Goal: Use online tool/utility: Utilize a website feature to perform a specific function

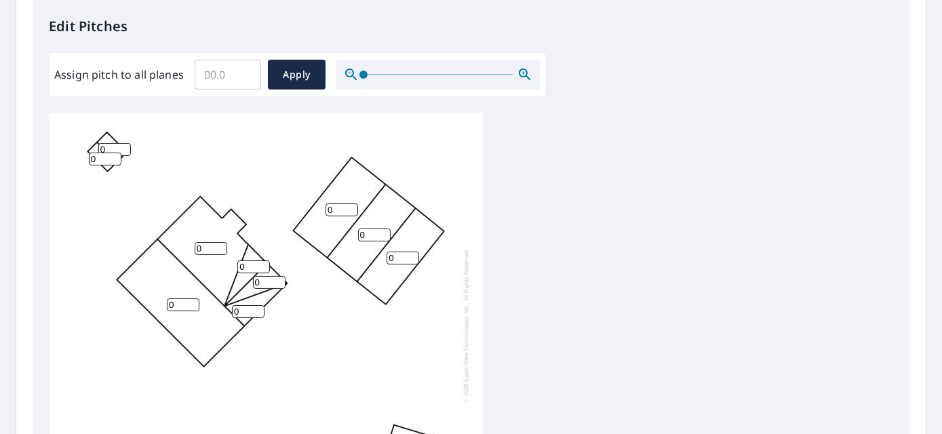
scroll to position [414, 0]
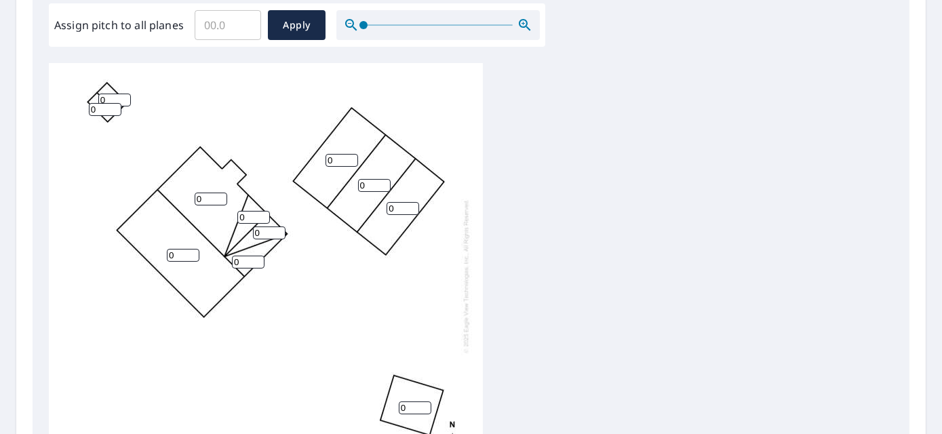
click at [213, 199] on input "0" at bounding box center [211, 199] width 33 height 13
drag, startPoint x: 210, startPoint y: 199, endPoint x: 83, endPoint y: 199, distance: 126.8
click at [83, 199] on div "0 0 0 0 0 0 0 0 0 0 0" at bounding box center [266, 276] width 434 height 426
type input "4"
drag, startPoint x: 184, startPoint y: 259, endPoint x: 150, endPoint y: 256, distance: 34.0
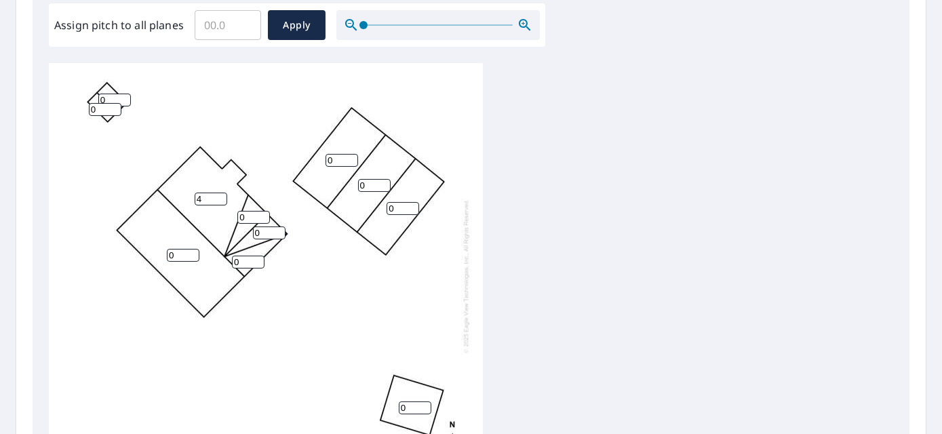
click at [150, 256] on div "0 4 0 0 0 0 0 0 0 0 0" at bounding box center [266, 276] width 434 height 426
type input "4"
drag, startPoint x: 245, startPoint y: 266, endPoint x: 219, endPoint y: 266, distance: 25.8
click at [219, 266] on div "4 4 0 0 0 0 0 0 0 0 0" at bounding box center [266, 276] width 434 height 426
type input "4"
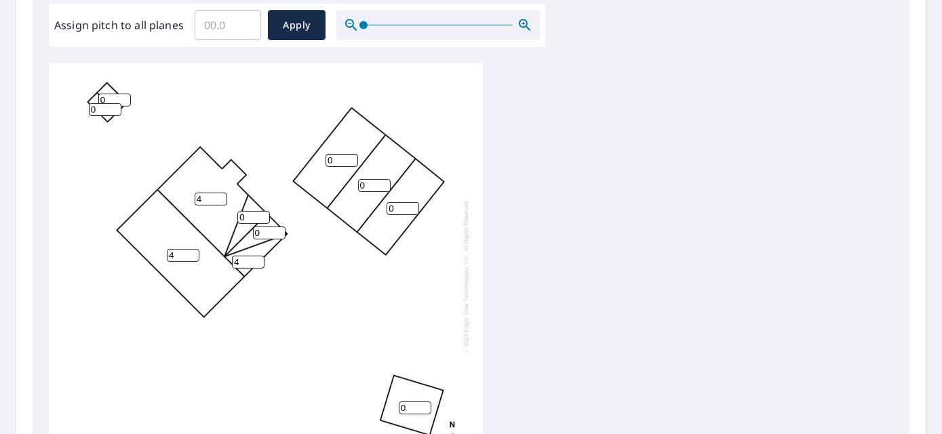
click at [218, 216] on div "4 4 0 0 0 0 0 4 0 0 0" at bounding box center [266, 276] width 434 height 426
type input "8"
drag, startPoint x: 267, startPoint y: 235, endPoint x: 244, endPoint y: 235, distance: 23.1
click at [241, 235] on div "4 4 0 0 0 0 0 4 8 0 0" at bounding box center [266, 276] width 434 height 426
type input "8"
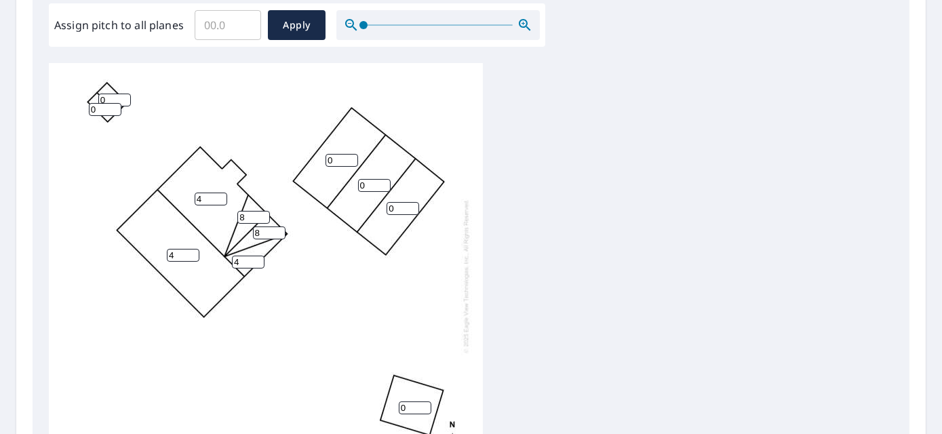
drag, startPoint x: 336, startPoint y: 161, endPoint x: 305, endPoint y: 161, distance: 31.2
click at [305, 161] on div "4 4 0 0 0 0 8 4 8 0 0" at bounding box center [266, 276] width 434 height 426
type input "3"
drag, startPoint x: 367, startPoint y: 183, endPoint x: 351, endPoint y: 186, distance: 15.8
click at [351, 186] on div "4 4 3 0 0 0 8 4 8 0 0" at bounding box center [266, 276] width 434 height 426
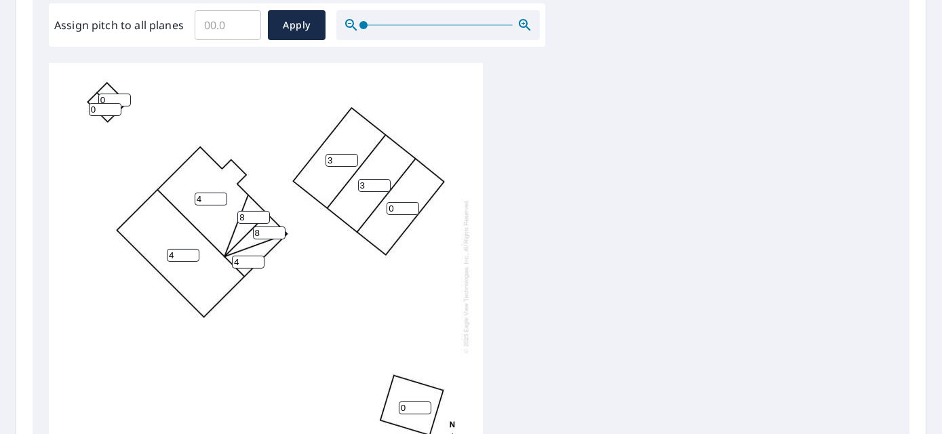
type input "3"
drag, startPoint x: 397, startPoint y: 209, endPoint x: 374, endPoint y: 210, distance: 23.1
click at [375, 208] on div "4 4 3 3 0 0 8 4 8 0 0" at bounding box center [266, 276] width 434 height 426
type input "1"
click at [108, 98] on input "0" at bounding box center [114, 100] width 33 height 13
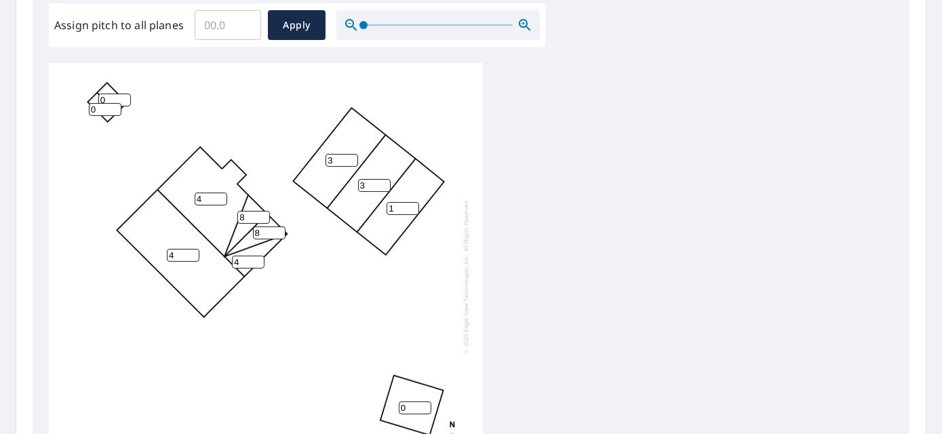
drag, startPoint x: 108, startPoint y: 98, endPoint x: 64, endPoint y: 96, distance: 43.4
click at [66, 96] on div "4 4 3 3 1 0 8 4 8 0 0" at bounding box center [266, 276] width 434 height 426
type input "4"
drag, startPoint x: 100, startPoint y: 109, endPoint x: 65, endPoint y: 109, distance: 35.3
click at [65, 109] on div "4 4 3 3 1 0 8 4 8 4 0" at bounding box center [266, 276] width 434 height 426
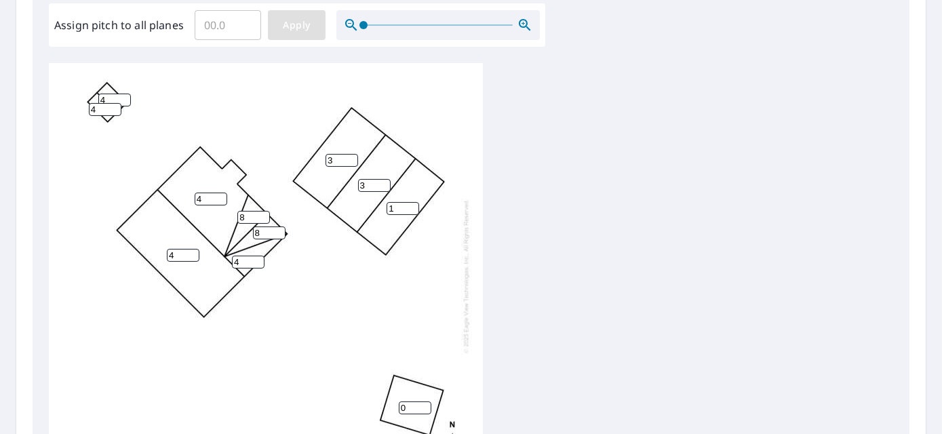
type input "4"
click at [295, 25] on span "Apply" at bounding box center [297, 25] width 36 height 17
drag, startPoint x: 296, startPoint y: 73, endPoint x: 113, endPoint y: 97, distance: 185.3
click at [113, 97] on input "number" at bounding box center [114, 100] width 33 height 13
type input "4"
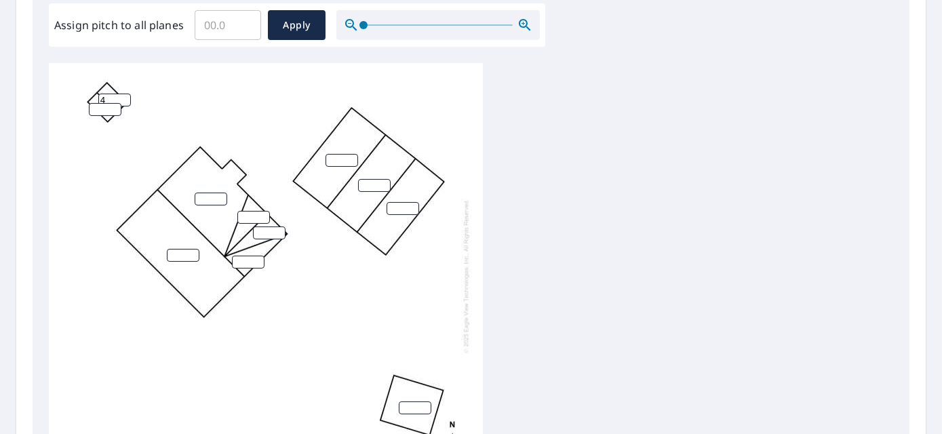
click at [96, 110] on input "number" at bounding box center [105, 109] width 33 height 13
type input "4"
click at [205, 197] on input "number" at bounding box center [211, 199] width 33 height 13
type input "4"
click at [175, 255] on input "number" at bounding box center [183, 255] width 33 height 13
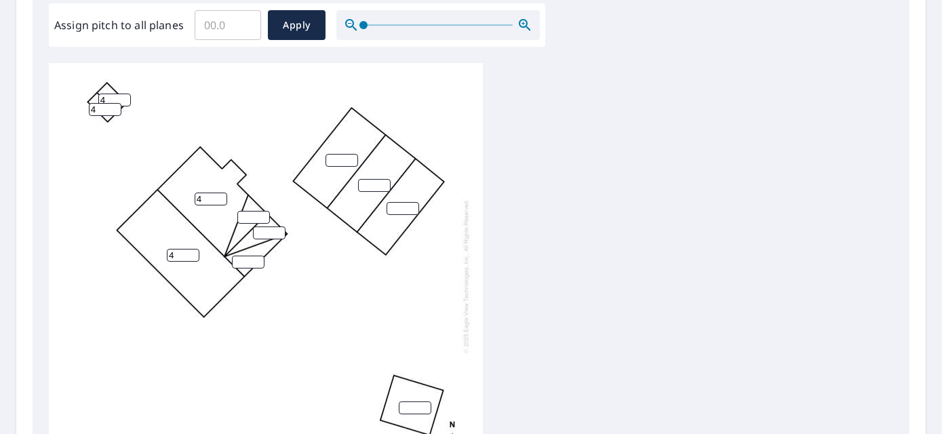
type input "4"
click at [246, 216] on input "number" at bounding box center [253, 217] width 33 height 13
click at [240, 260] on input "number" at bounding box center [248, 262] width 33 height 13
type input "4"
click at [250, 216] on input "number" at bounding box center [253, 217] width 33 height 13
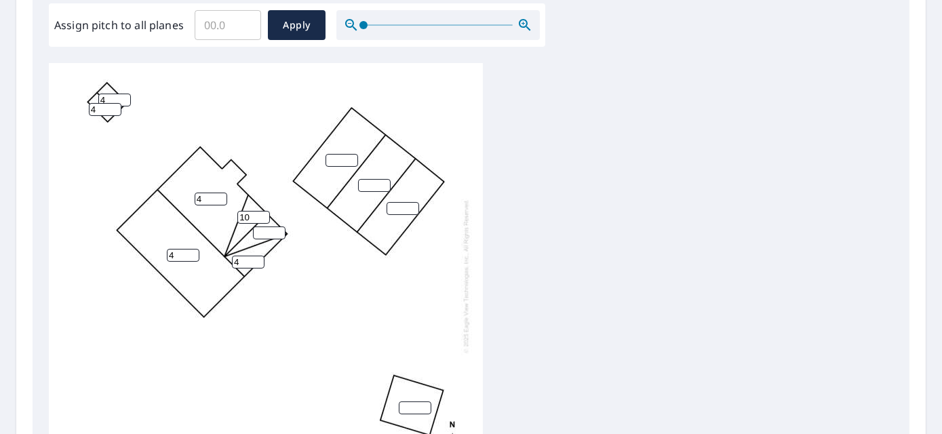
type input "10"
click at [262, 229] on input "number" at bounding box center [269, 233] width 33 height 13
type input "10"
click at [335, 161] on input "number" at bounding box center [342, 160] width 33 height 13
type input "3"
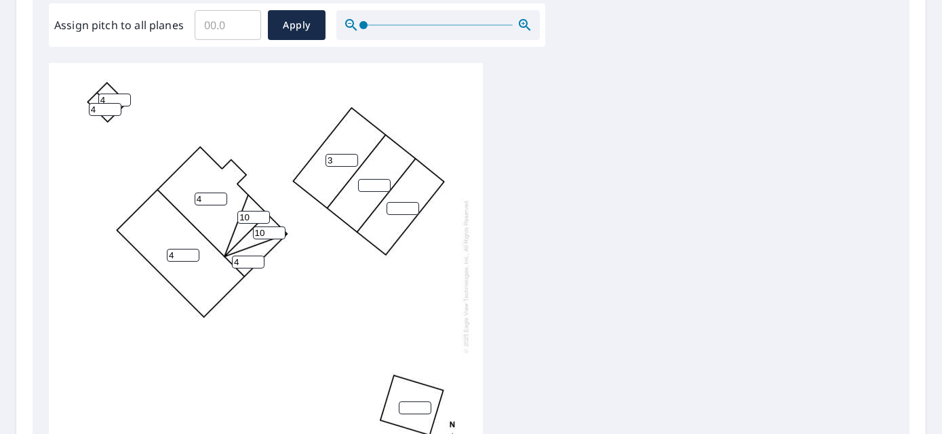
click at [372, 188] on input "number" at bounding box center [374, 185] width 33 height 13
type input "3"
click at [403, 210] on input "number" at bounding box center [403, 208] width 33 height 13
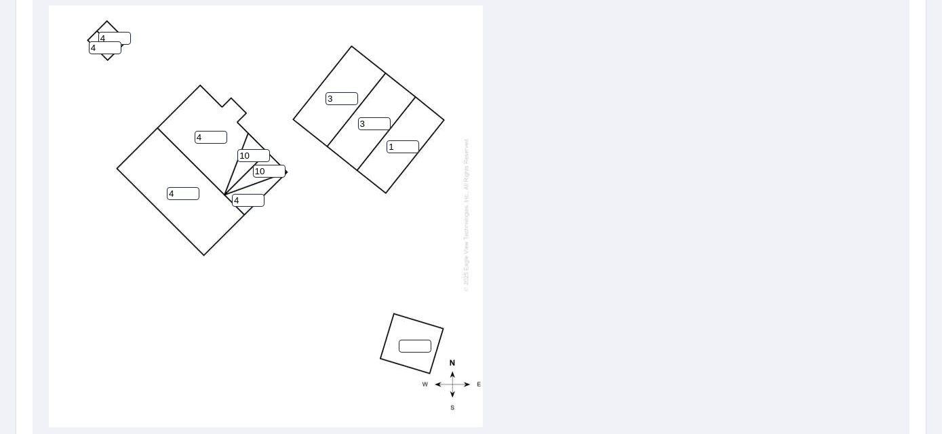
scroll to position [639, 0]
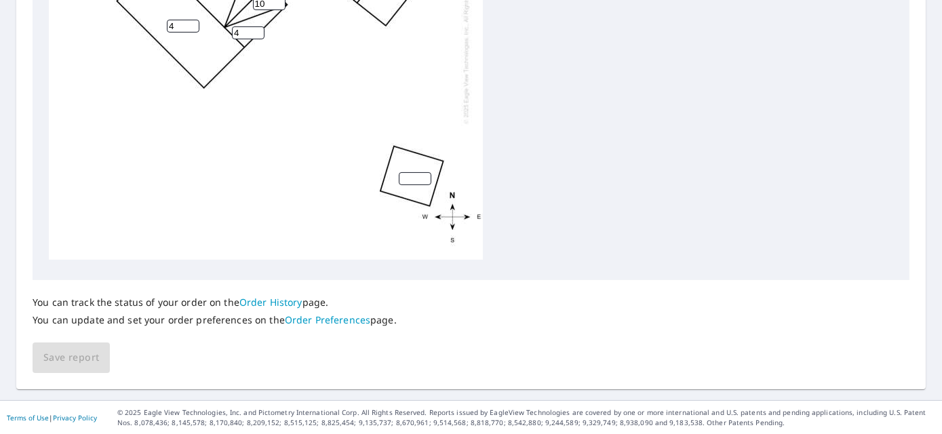
type input "1"
click at [413, 172] on input "number" at bounding box center [415, 178] width 33 height 13
type input "2"
click at [100, 349] on button "Save report" at bounding box center [71, 357] width 77 height 31
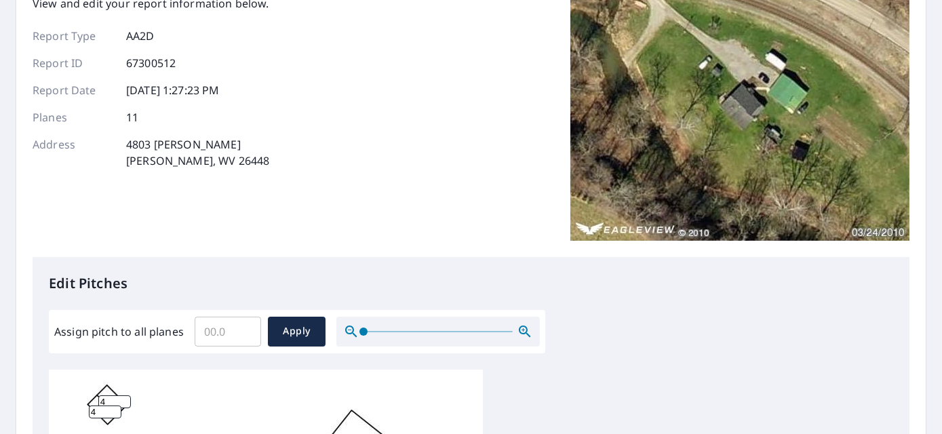
scroll to position [0, 0]
